Goal: Information Seeking & Learning: Learn about a topic

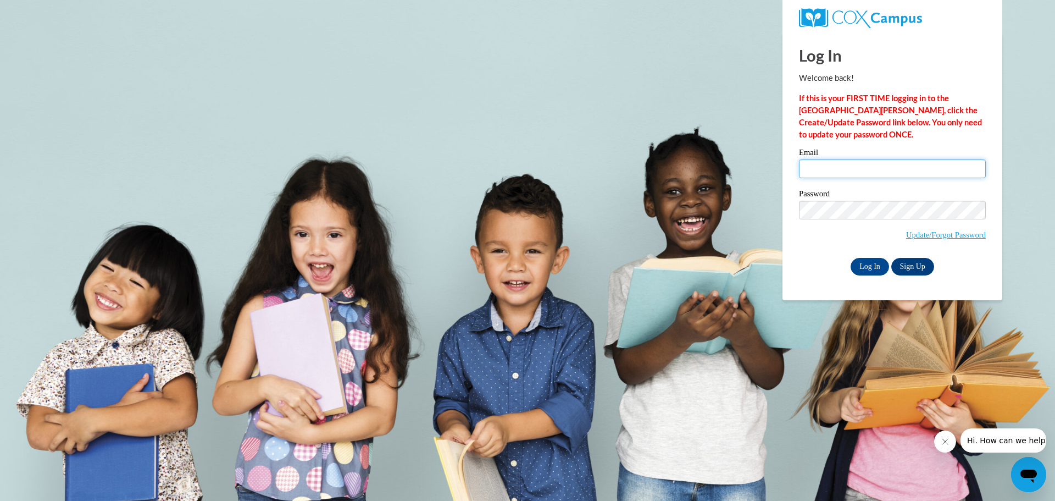
click at [841, 164] on input "Email" at bounding box center [892, 168] width 187 height 19
type input "kaydobson97@gmail.com"
click at [851, 258] on input "Log In" at bounding box center [870, 267] width 38 height 18
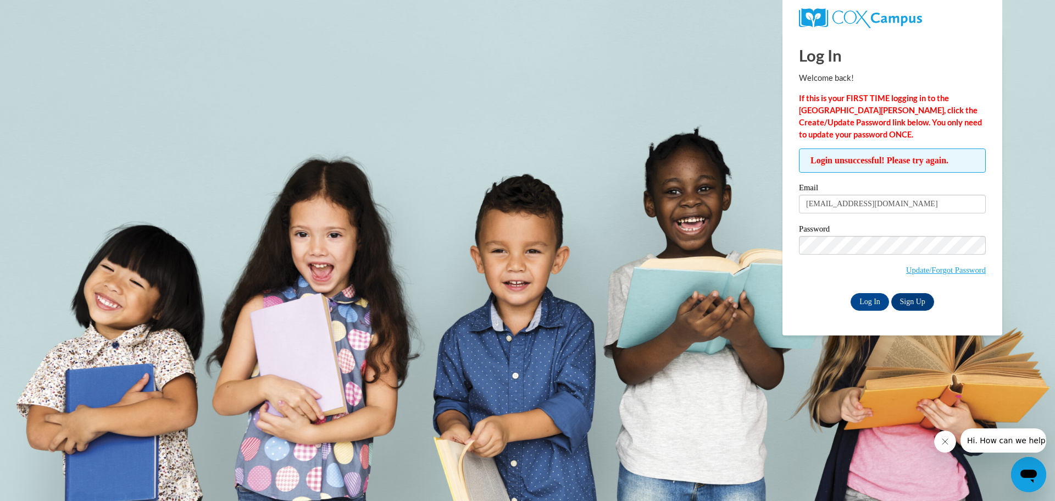
click at [851, 293] on input "Log In" at bounding box center [870, 302] width 38 height 18
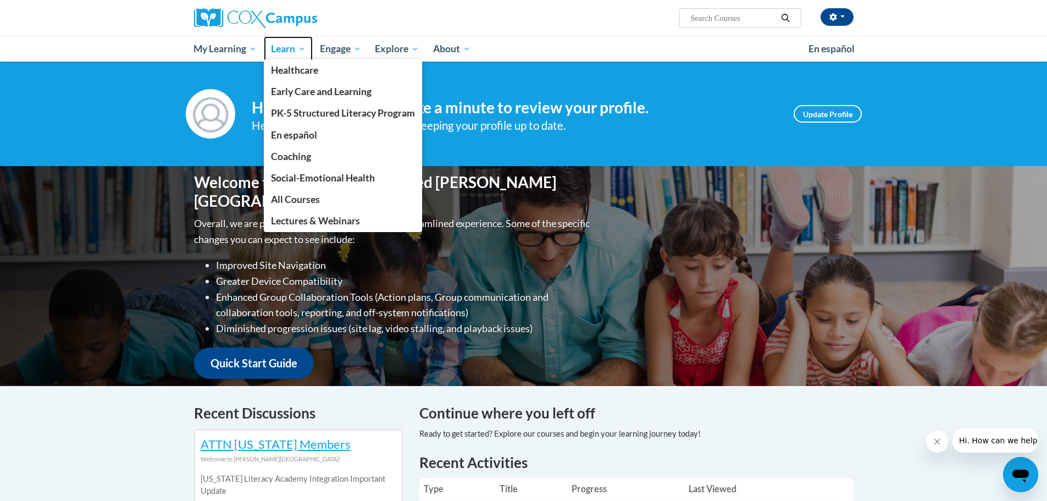
click at [300, 54] on span "Learn" at bounding box center [288, 48] width 35 height 13
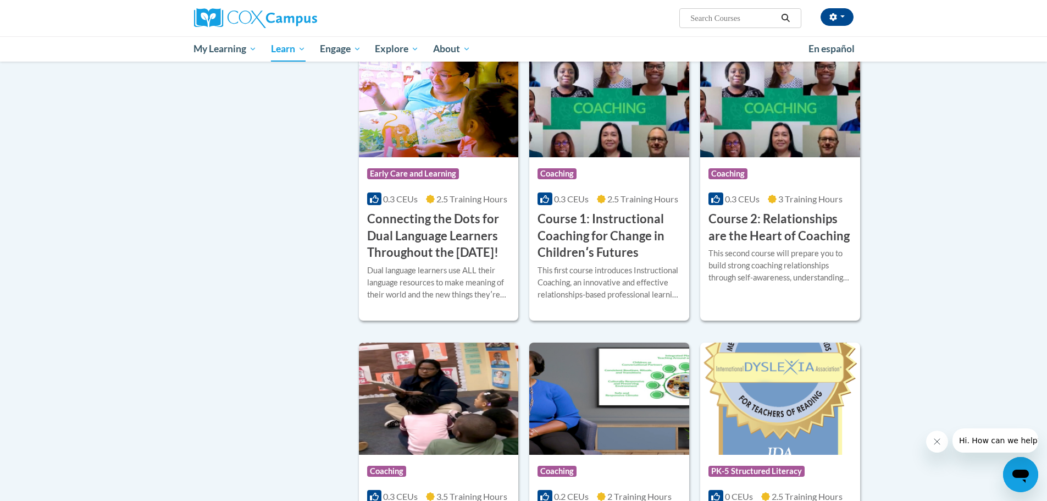
scroll to position [440, 0]
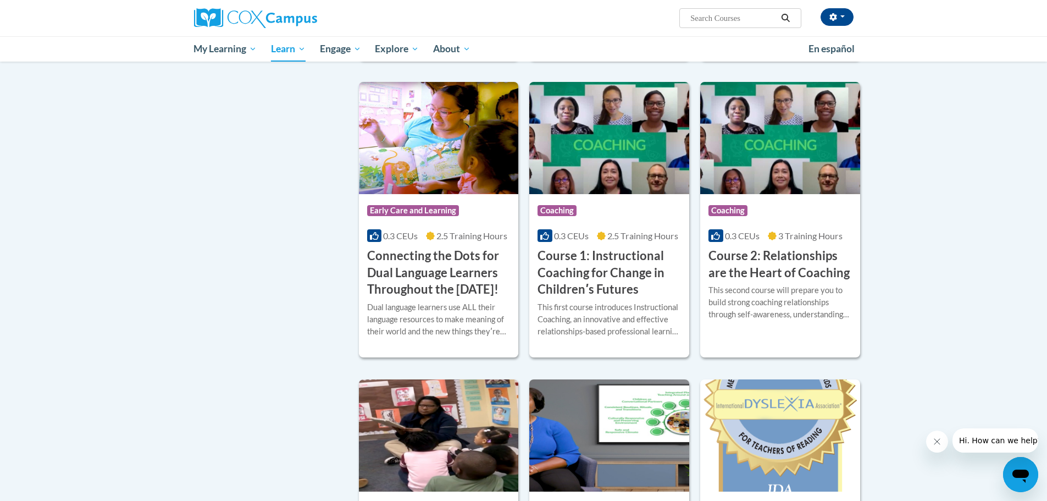
click at [472, 279] on h3 "Connecting the Dots for Dual Language Learners Throughout the [DATE]!" at bounding box center [438, 272] width 143 height 51
